Goal: Task Accomplishment & Management: Use online tool/utility

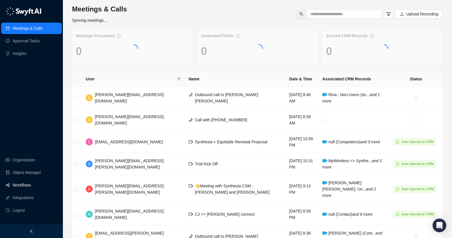
click at [30, 185] on link "Workflows" at bounding box center [22, 184] width 18 height 11
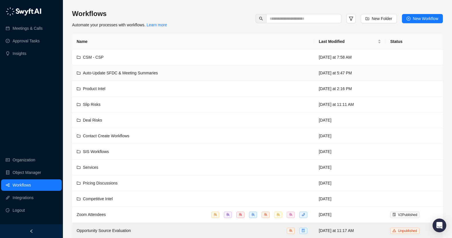
click at [135, 72] on span "Auto-Update SFDC & Meeting Summaries" at bounding box center [120, 73] width 75 height 5
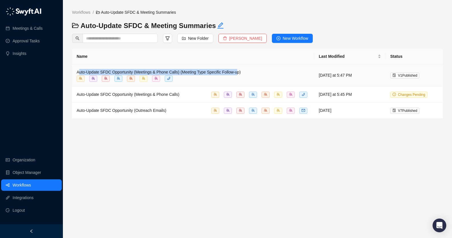
drag, startPoint x: 78, startPoint y: 70, endPoint x: 244, endPoint y: 71, distance: 166.0
click at [240, 71] on span "Auto-Update SFDC Opportunity (Meetings & Phone Calls) (Meeting Type Specific Fo…" at bounding box center [159, 72] width 164 height 5
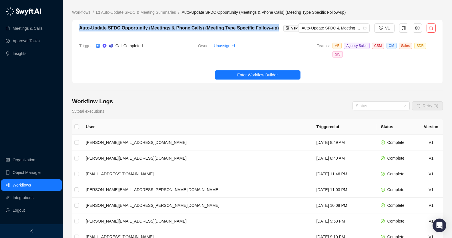
drag, startPoint x: 79, startPoint y: 27, endPoint x: 280, endPoint y: 31, distance: 200.5
click at [280, 31] on div "Auto-Update SFDC Opportunity (Meetings & Phone Calls) (Meeting Type Specific Fo…" at bounding box center [197, 27] width 237 height 7
copy div "Auto-Update SFDC Opportunity (Meetings & Phone Calls) (Meeting Type Specific Fo…"
